Goal: Information Seeking & Learning: Understand process/instructions

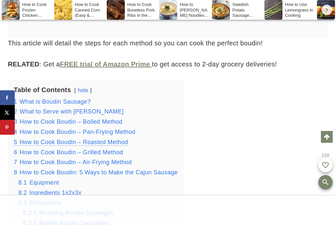
click at [119, 139] on span "How to Cook Boudin – Roasted Method" at bounding box center [74, 142] width 108 height 7
